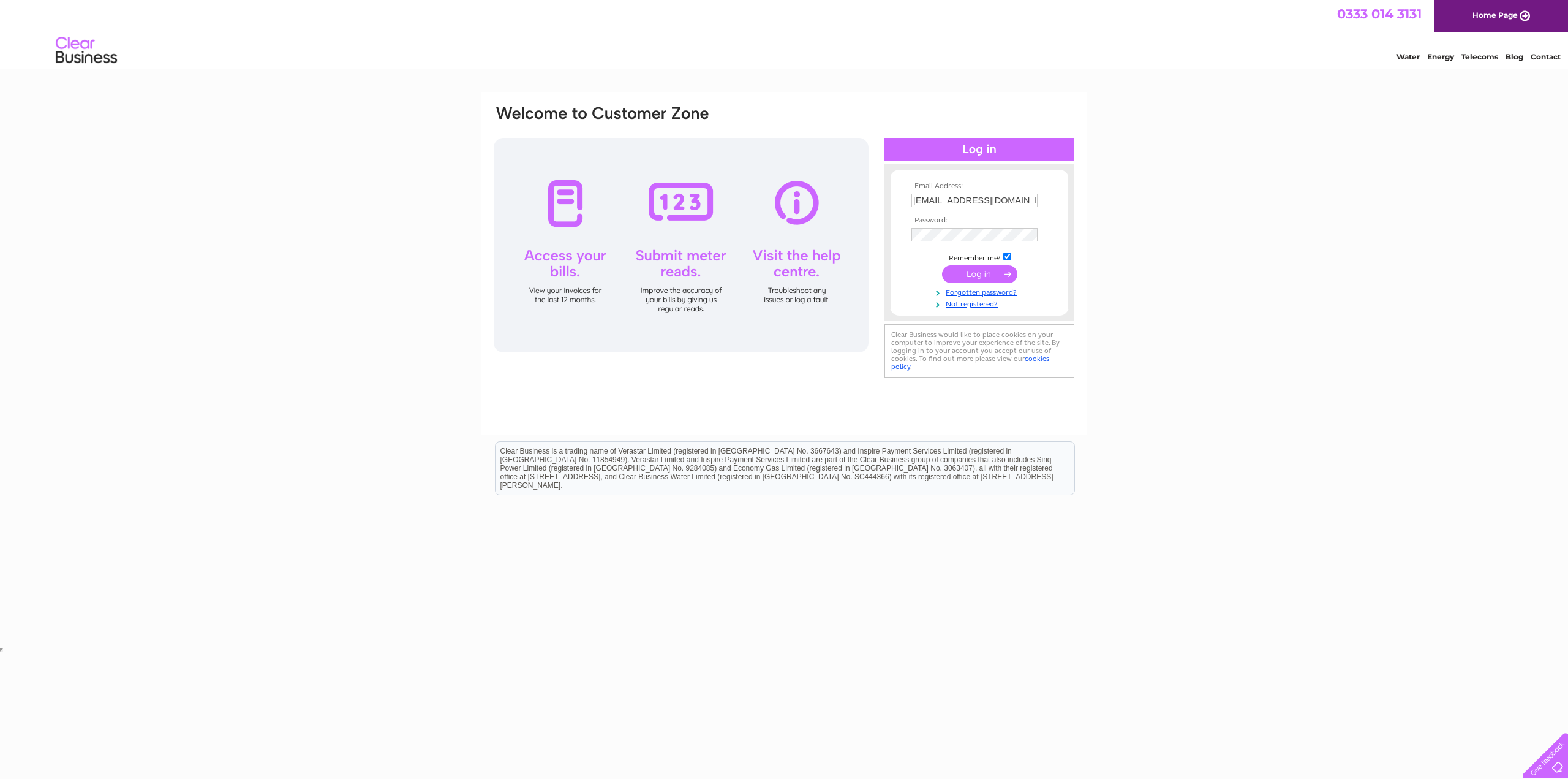
click at [975, 276] on input "submit" at bounding box center [979, 273] width 75 height 17
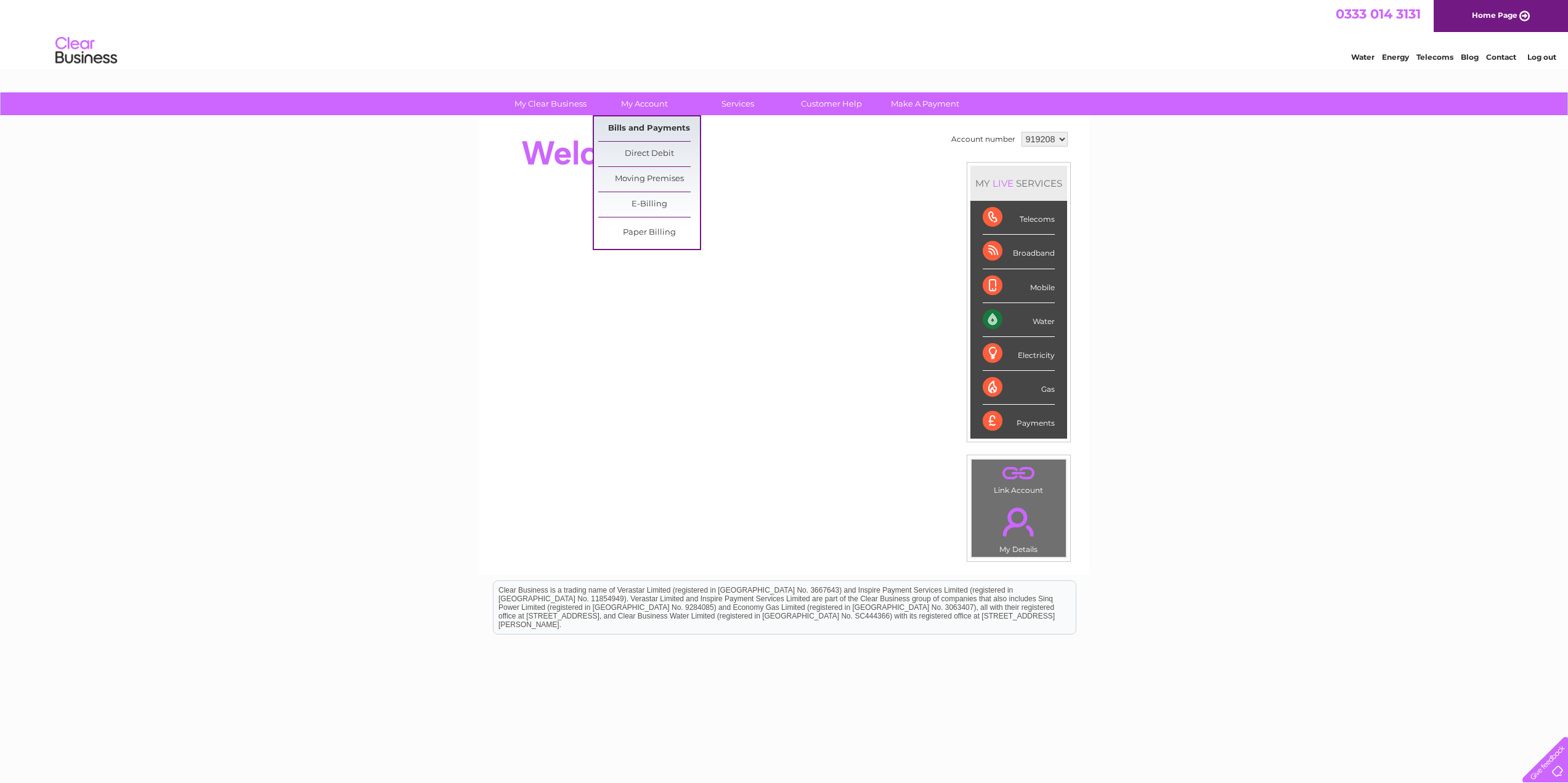
click at [645, 129] on link "Bills and Payments" at bounding box center [649, 129] width 101 height 25
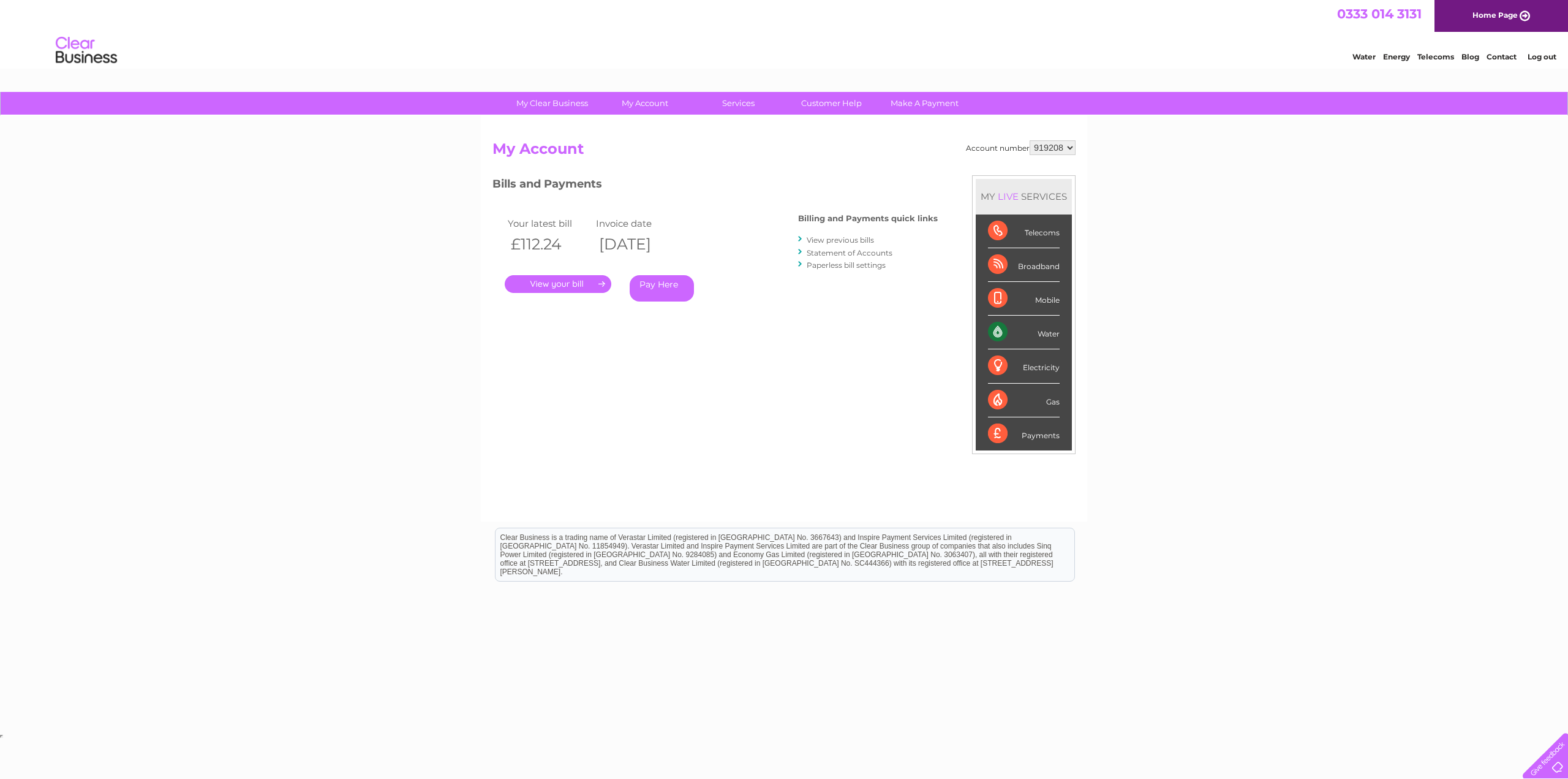
click at [544, 286] on link "." at bounding box center [558, 284] width 107 height 18
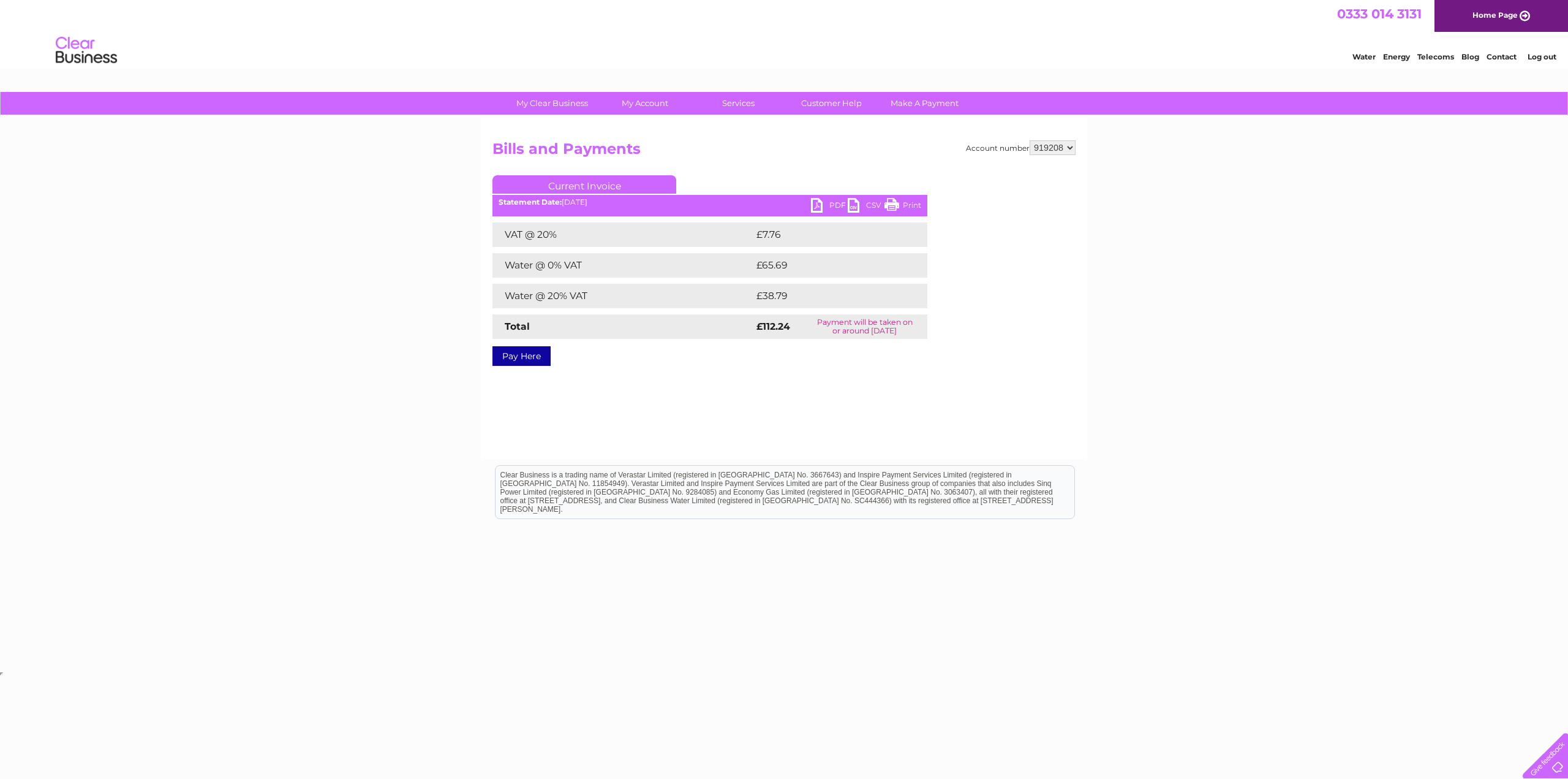
click at [822, 203] on link "PDF" at bounding box center [830, 207] width 37 height 18
